Goal: Transaction & Acquisition: Purchase product/service

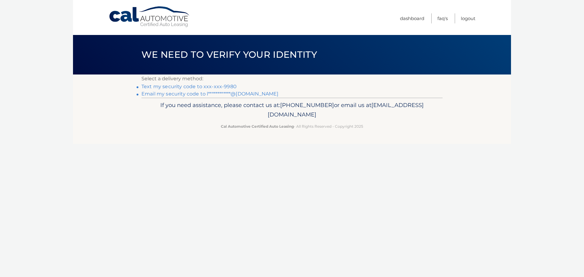
click at [192, 85] on link "Text my security code to xxx-xxx-9980" at bounding box center [188, 87] width 95 height 6
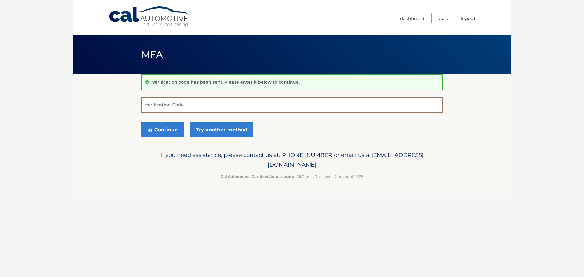
click at [207, 106] on input "Verification Code" at bounding box center [291, 104] width 301 height 15
type input "113530"
click at [168, 129] on button "Continue" at bounding box center [162, 129] width 42 height 15
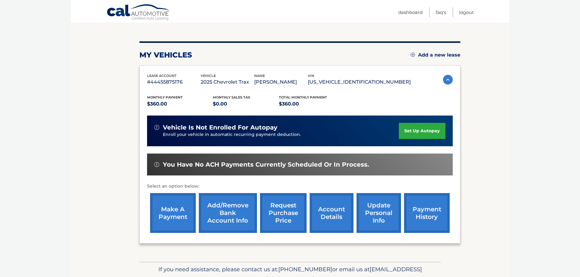
scroll to position [61, 0]
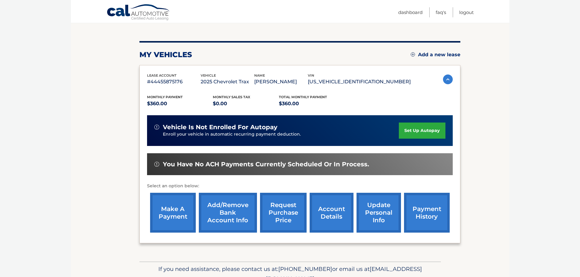
click at [167, 220] on link "make a payment" at bounding box center [173, 213] width 46 height 40
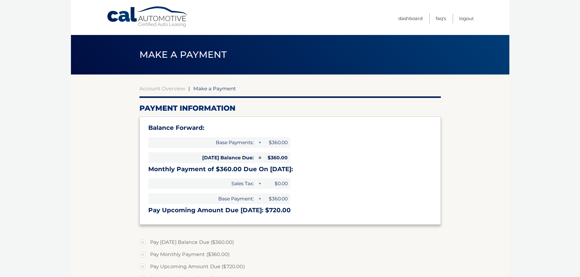
select select "NTUwNjliMjMtN2IwOC00Mzg4LWI0MTEtZTk0OWNjNTc4Yjg2"
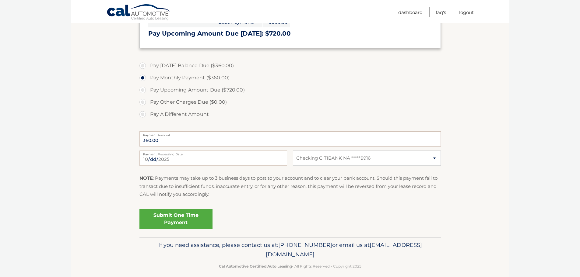
scroll to position [183, 0]
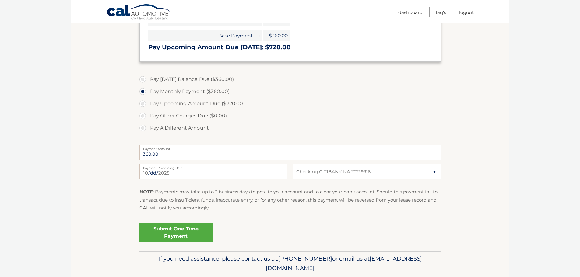
click at [176, 209] on fieldset "Pay Today's Balance Due ($360.00) Pay Monthly Payment ($360.00) Pay Upcoming Am…" at bounding box center [289, 162] width 301 height 180
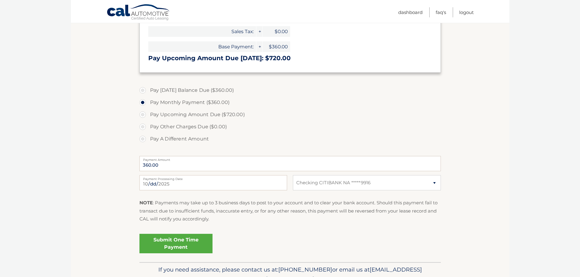
click at [181, 244] on link "Submit One Time Payment" at bounding box center [175, 243] width 73 height 19
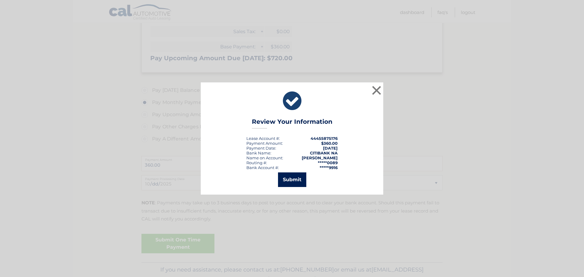
click at [294, 183] on button "Submit" at bounding box center [292, 180] width 28 height 15
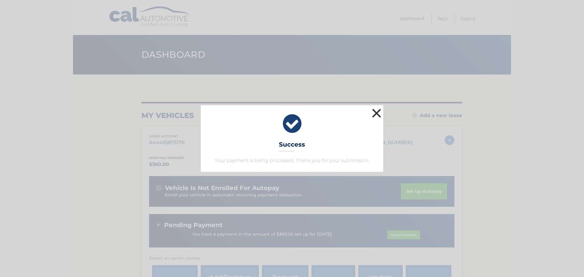
click at [377, 110] on button "×" at bounding box center [377, 113] width 12 height 12
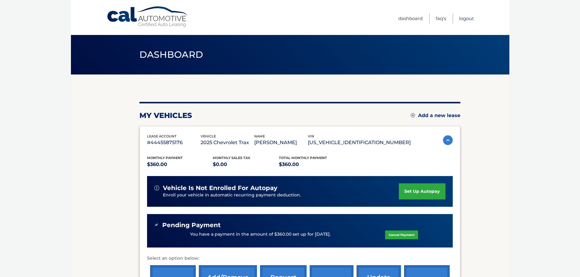
click at [465, 19] on link "Logout" at bounding box center [466, 18] width 15 height 10
